Goal: Information Seeking & Learning: Learn about a topic

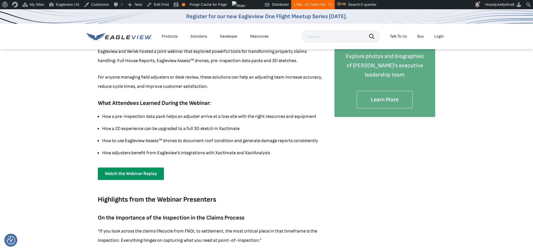
scroll to position [217, 0]
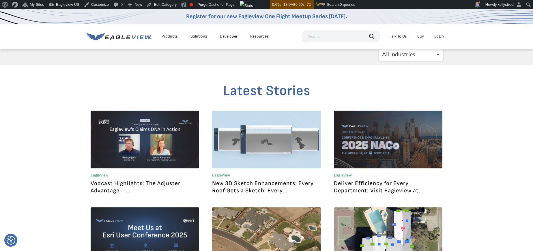
select select "/blogs/insurance/"
click at [379, 48] on select "All Industries Government Roofing Solar Insurance Utilities CATastrophic Respon…" at bounding box center [410, 54] width 63 height 13
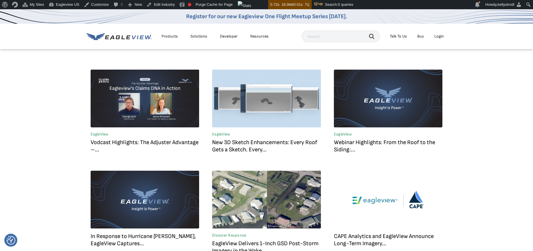
scroll to position [94, 0]
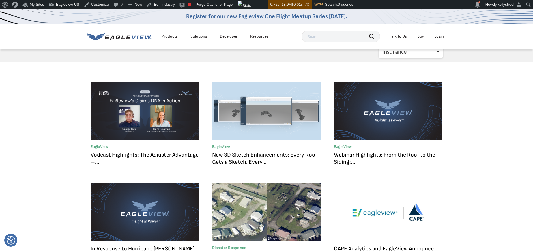
click at [388, 155] on link "Webinar Highlights: From the Roof to the Siding:..." at bounding box center [384, 158] width 101 height 14
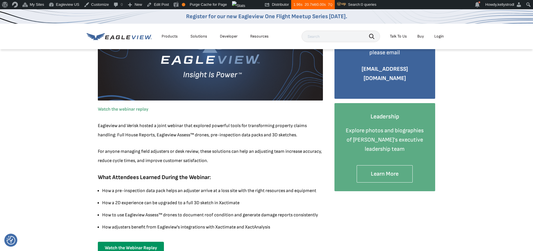
scroll to position [140, 0]
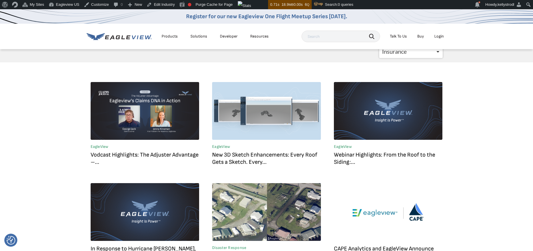
click at [162, 155] on link "Vodcast Highlights: The Adjuster Advantage –..." at bounding box center [145, 158] width 108 height 14
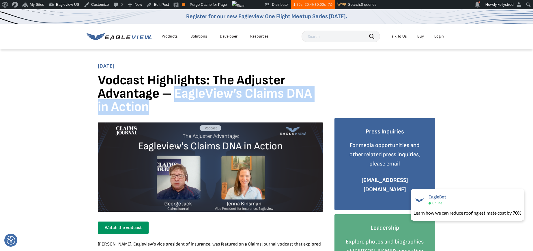
drag, startPoint x: 175, startPoint y: 95, endPoint x: 179, endPoint y: 104, distance: 10.3
click at [179, 104] on h1 "Vodcast Highlights: The Adjuster Advantage – EagleView’s Claims DNA in Action" at bounding box center [210, 96] width 225 height 44
copy h1 "EagleView’s Claims DNA in Action"
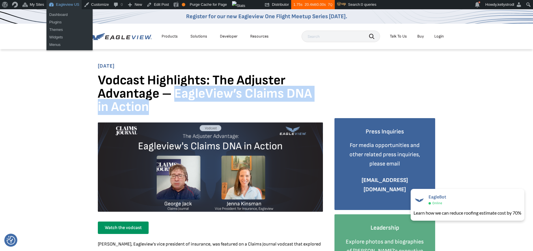
click at [68, 7] on link "Eagleview US" at bounding box center [63, 4] width 35 height 9
click at [67, 15] on link "Dashboard" at bounding box center [69, 14] width 46 height 7
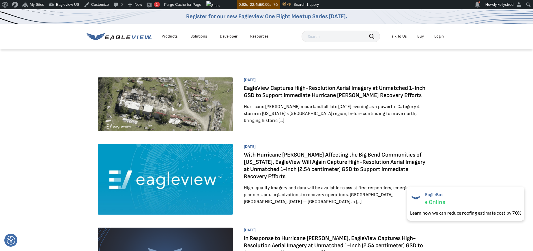
click at [256, 36] on div "Resources" at bounding box center [259, 36] width 18 height 5
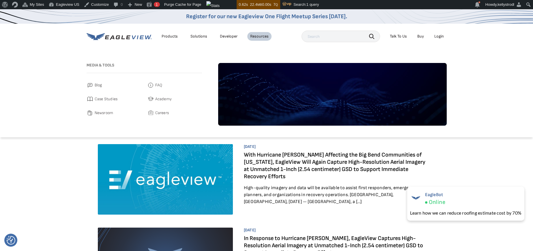
click at [95, 83] on span "Blog" at bounding box center [98, 85] width 7 height 7
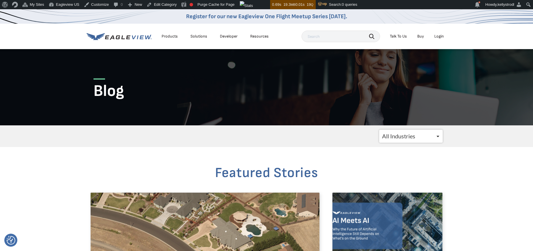
click at [418, 136] on select "All Industries Government Roofing Solar Insurance Utilities CATastrophic Respon…" at bounding box center [410, 135] width 63 height 13
select select "/blogs/insurance/"
click at [379, 129] on select "All Industries Government Roofing Solar Insurance Utilities CATastrophic Respon…" at bounding box center [410, 135] width 63 height 13
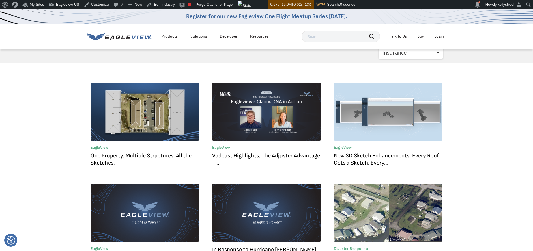
scroll to position [92, 0]
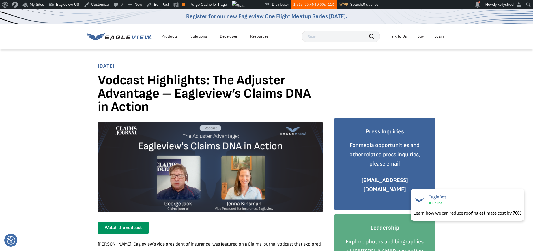
click at [133, 84] on h1 "Vodcast Highlights: The Adjuster Advantage – Eagleview’s Claims DNA in Action" at bounding box center [210, 96] width 225 height 44
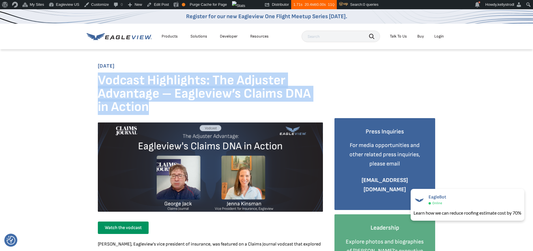
click at [133, 84] on h1 "Vodcast Highlights: The Adjuster Advantage – Eagleview’s Claims DNA in Action" at bounding box center [210, 96] width 225 height 44
copy div "Vodcast Highlights: The Adjuster Advantage – Eagleview’s Claims DNA in Action"
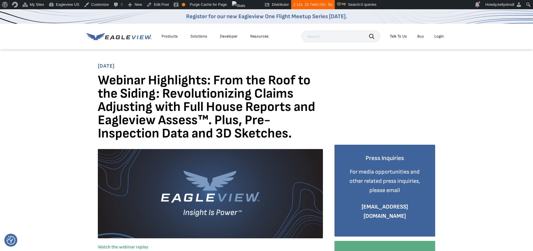
click at [195, 84] on h1 "Webinar Highlights: From the Roof to the Siding: Revolutionizing Claims Adjusti…" at bounding box center [210, 109] width 225 height 71
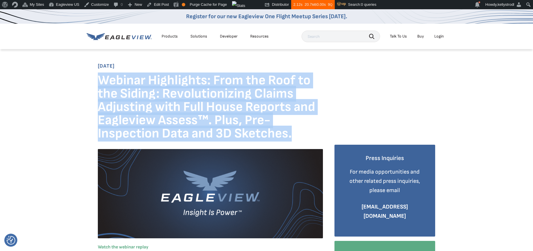
click at [195, 84] on h1 "Webinar Highlights: From the Roof to the Siding: Revolutionizing Claims Adjusti…" at bounding box center [210, 109] width 225 height 71
copy div "Webinar Highlights: From the Roof to the Siding: Revolutionizing Claims Adjusti…"
